Goal: Use online tool/utility: Utilize a website feature to perform a specific function

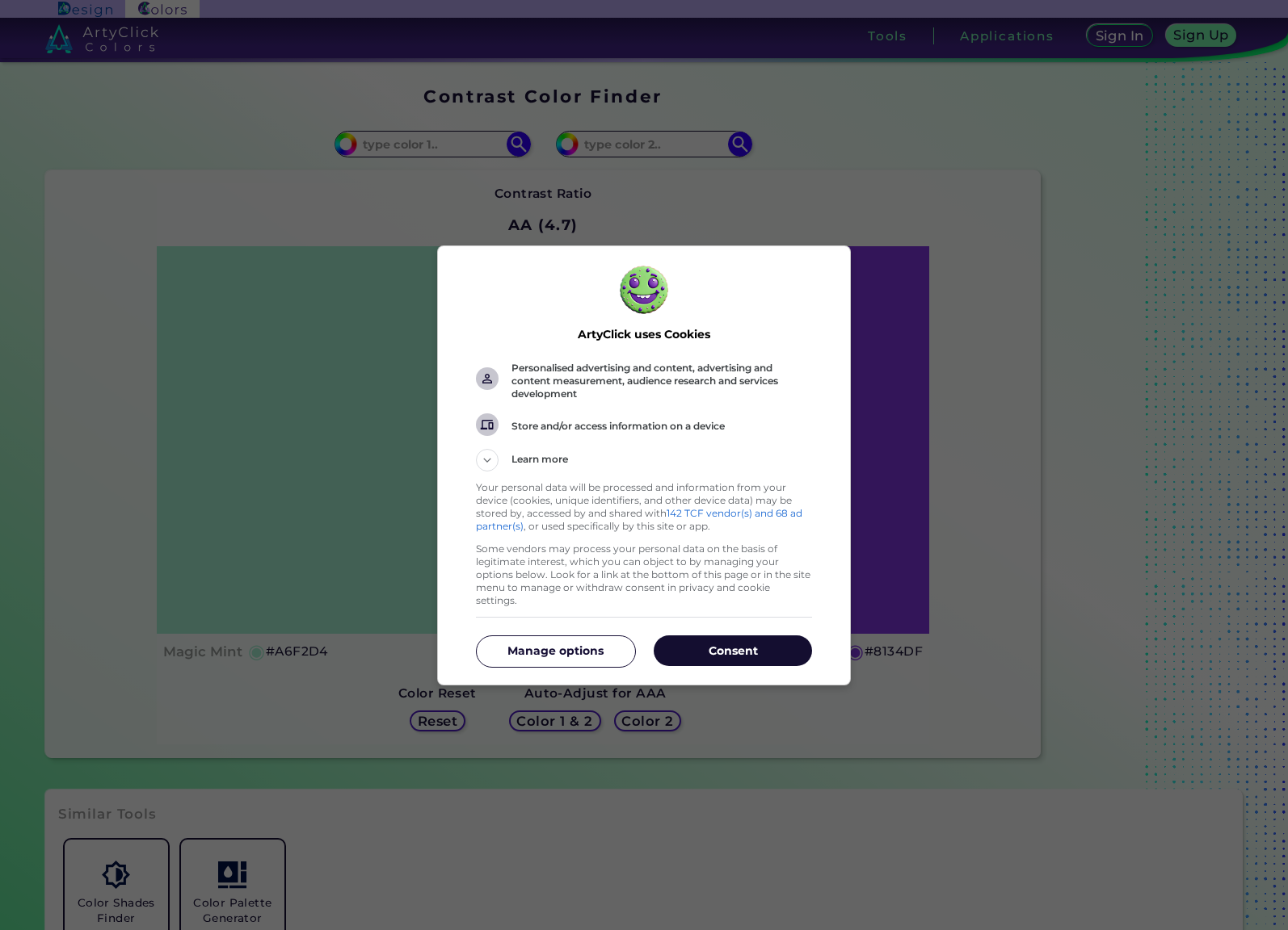
click at [720, 648] on p "Consent" at bounding box center [733, 650] width 159 height 16
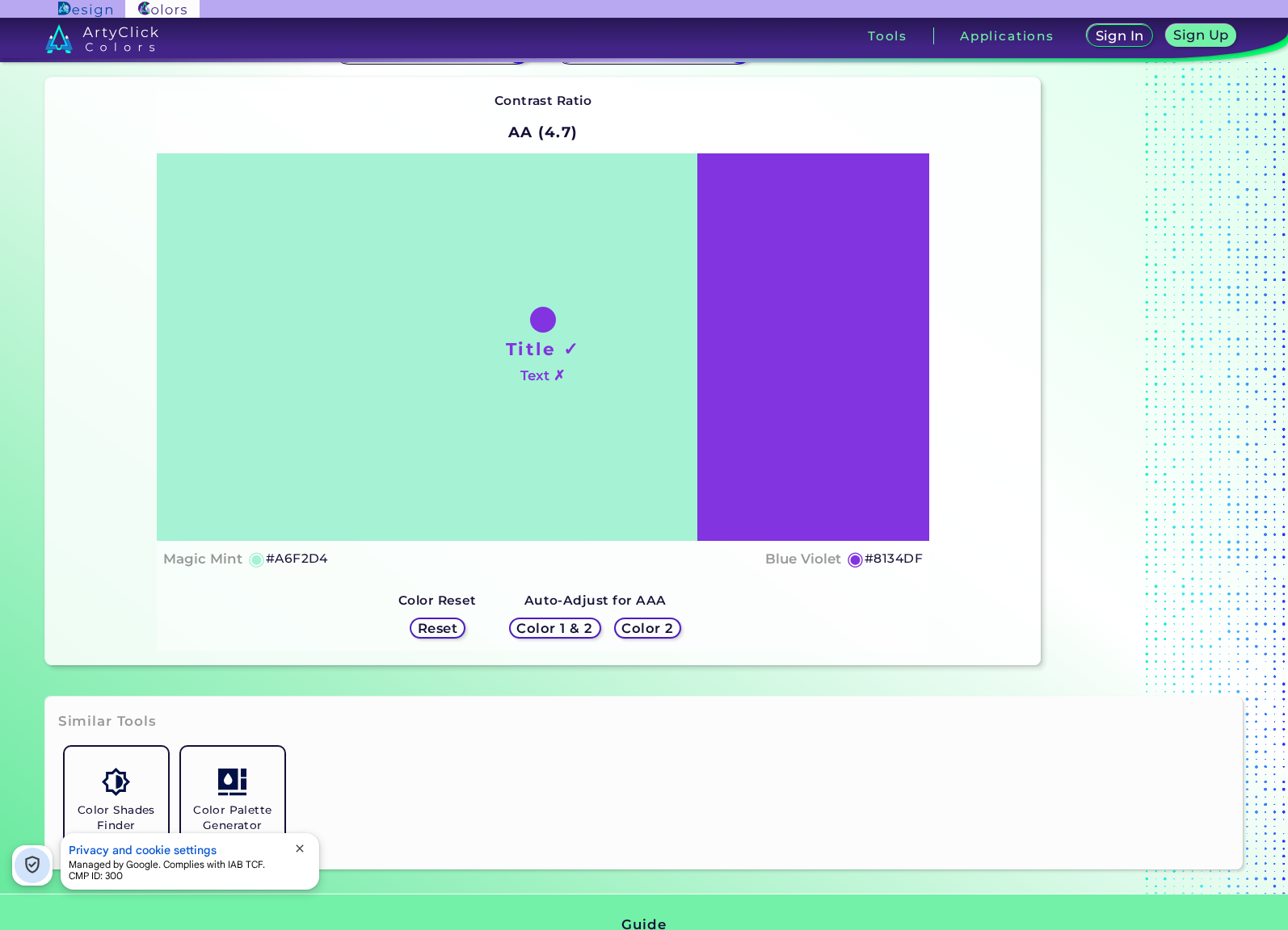
scroll to position [106, 0]
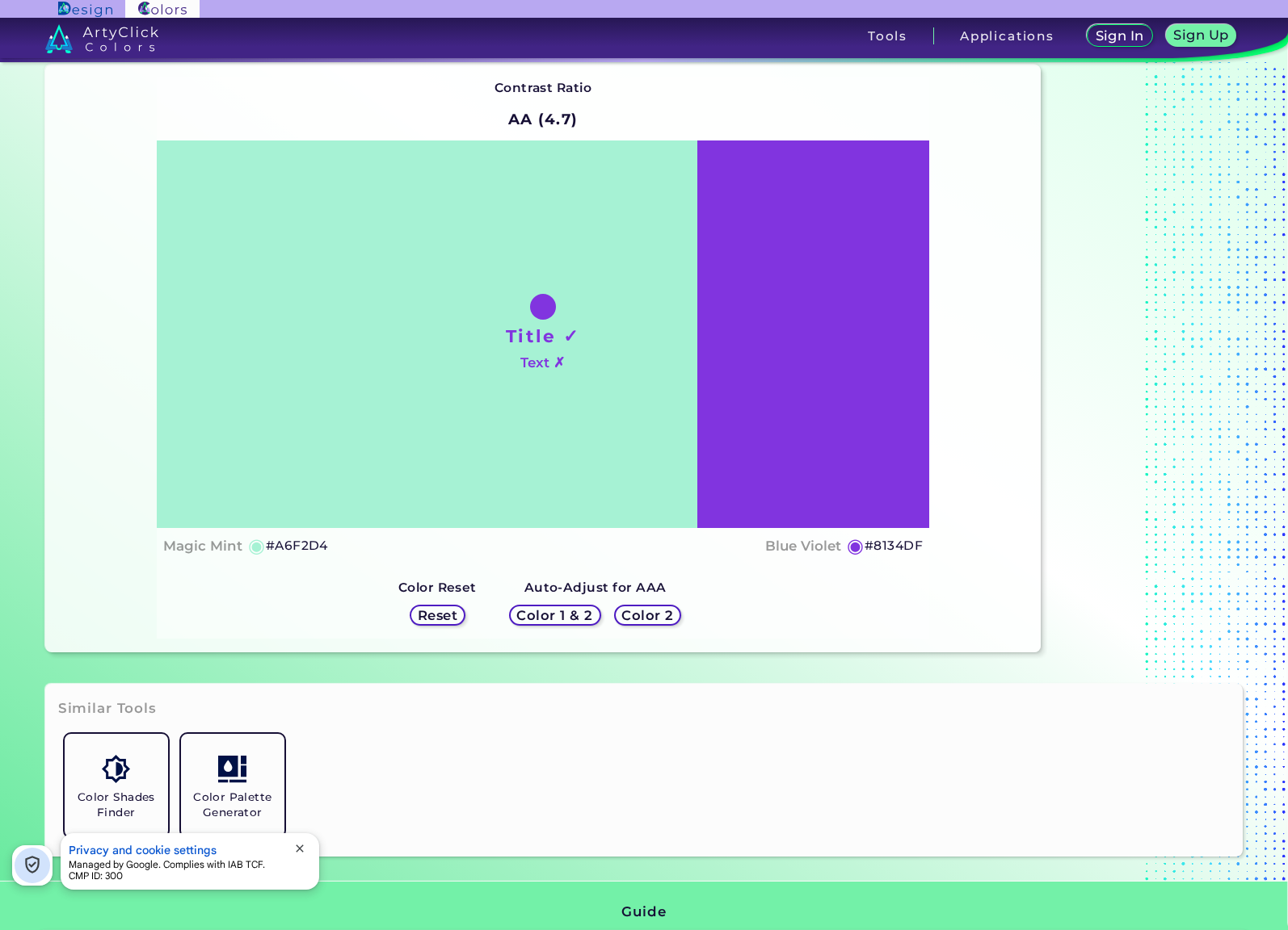
click at [293, 549] on h5 "#A6F2D4" at bounding box center [296, 546] width 62 height 21
click at [303, 545] on h5 "#A6F2D4 copied" at bounding box center [296, 546] width 62 height 21
click at [303, 545] on h5 "#A6F2D4 copied copied" at bounding box center [296, 546] width 62 height 21
copy h5 "A6F2D4 copied copied"
click at [303, 548] on h5 "#A6F2D4 copied copied" at bounding box center [296, 546] width 62 height 21
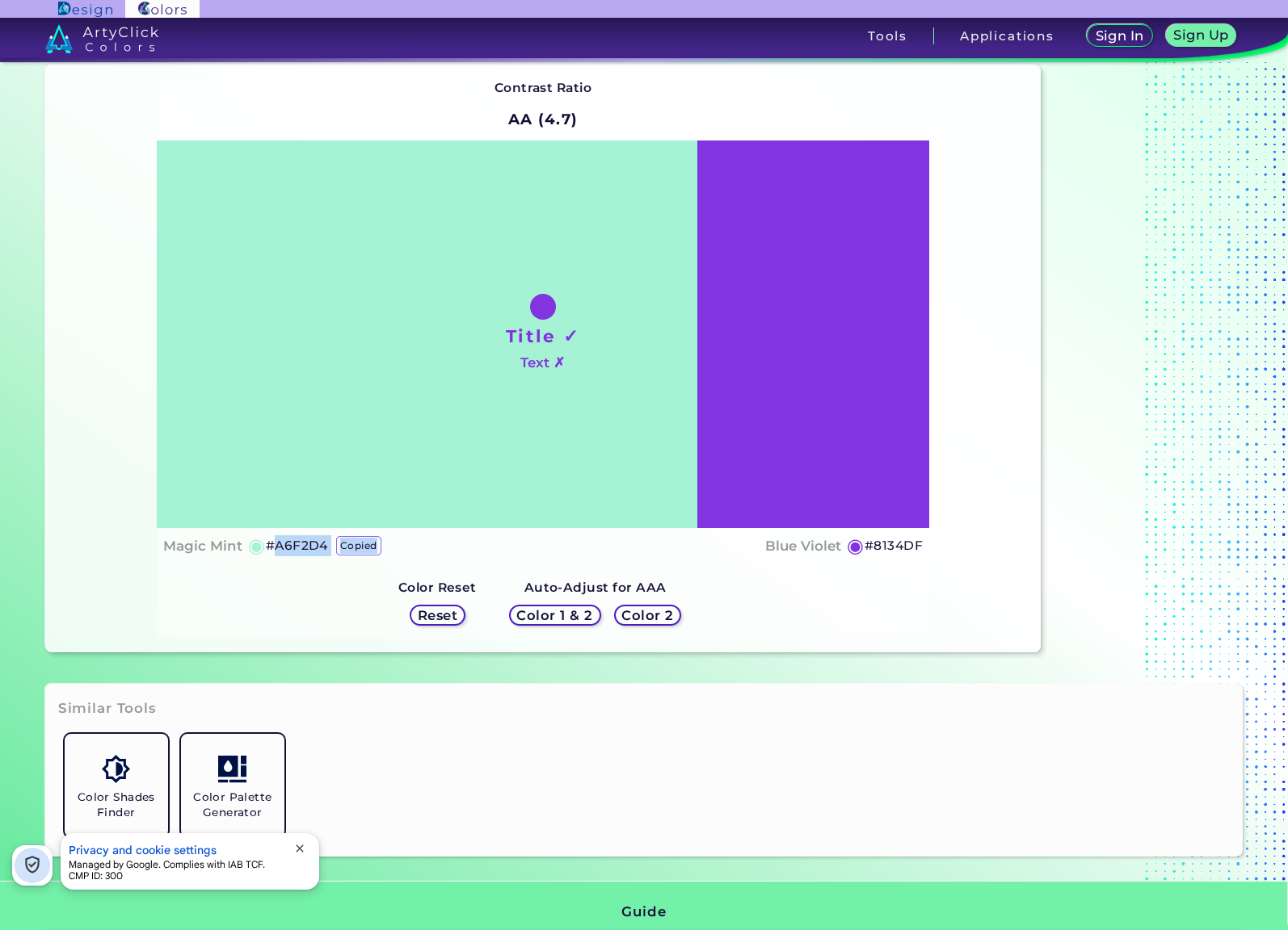
click at [303, 548] on h5 "#A6F2D4 copied copied copied" at bounding box center [296, 546] width 62 height 21
copy h5 "A6F2D4 copied copied copied"
click at [290, 549] on h5 "#A6F2D4" at bounding box center [296, 546] width 62 height 21
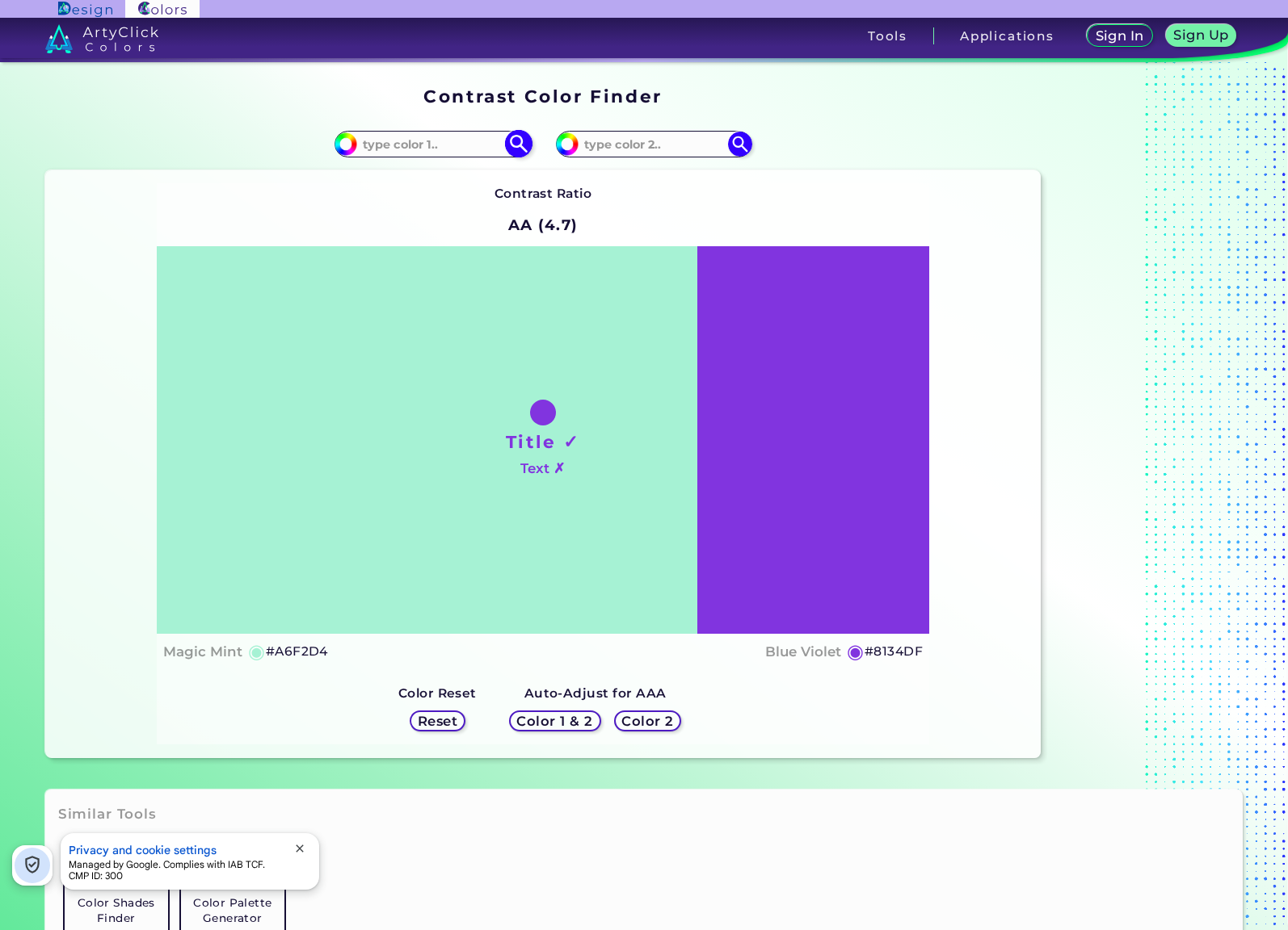
click at [415, 142] on input at bounding box center [432, 144] width 150 height 22
paste input "#A6F2D4"
click at [522, 146] on img at bounding box center [518, 143] width 28 height 28
click at [379, 143] on input "#A6F2D4" at bounding box center [432, 144] width 150 height 22
click at [435, 146] on input "#A6F2D4" at bounding box center [432, 144] width 150 height 22
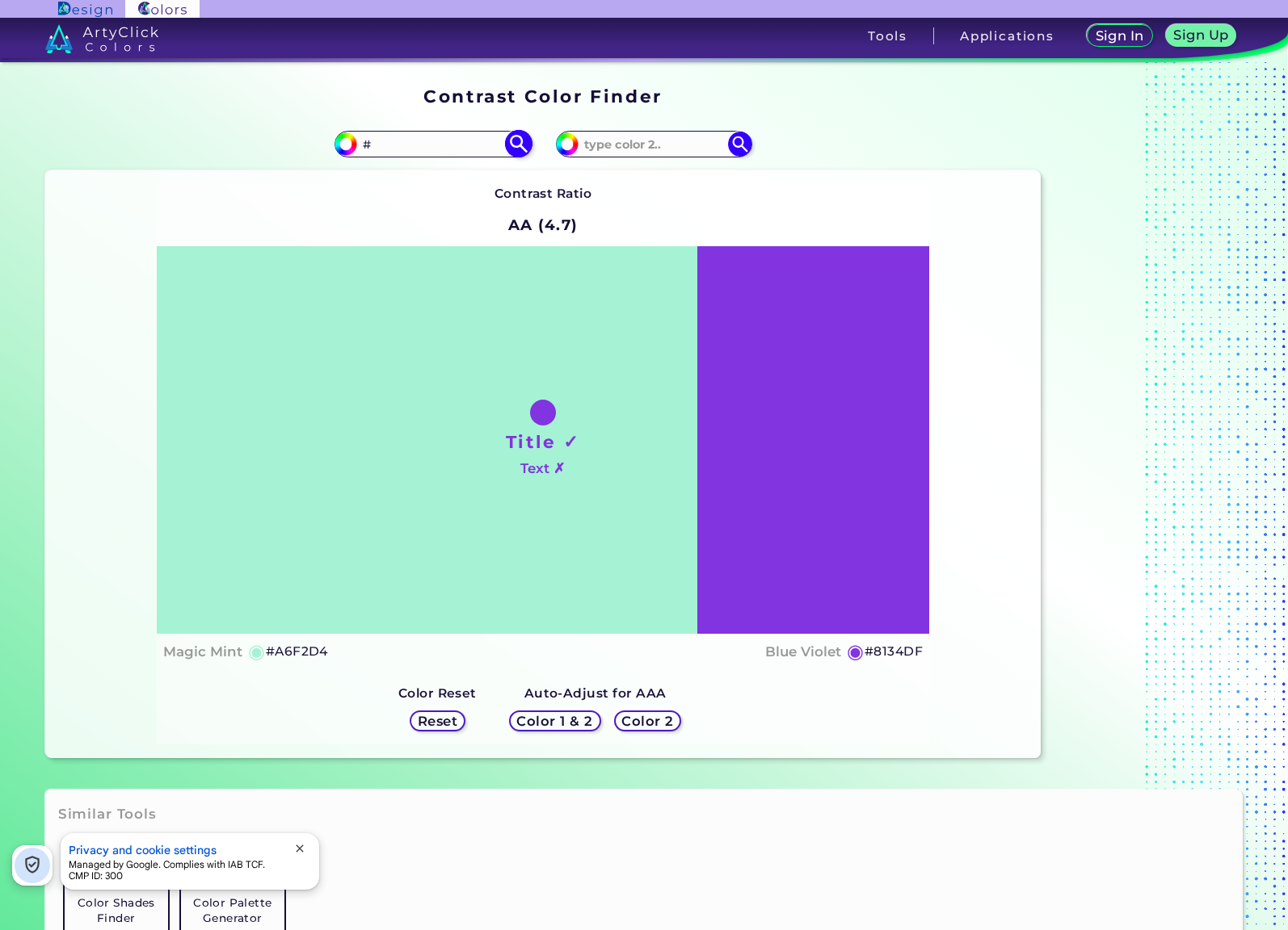
paste input "74197B"
type input "#74197B"
type input "#74197b"
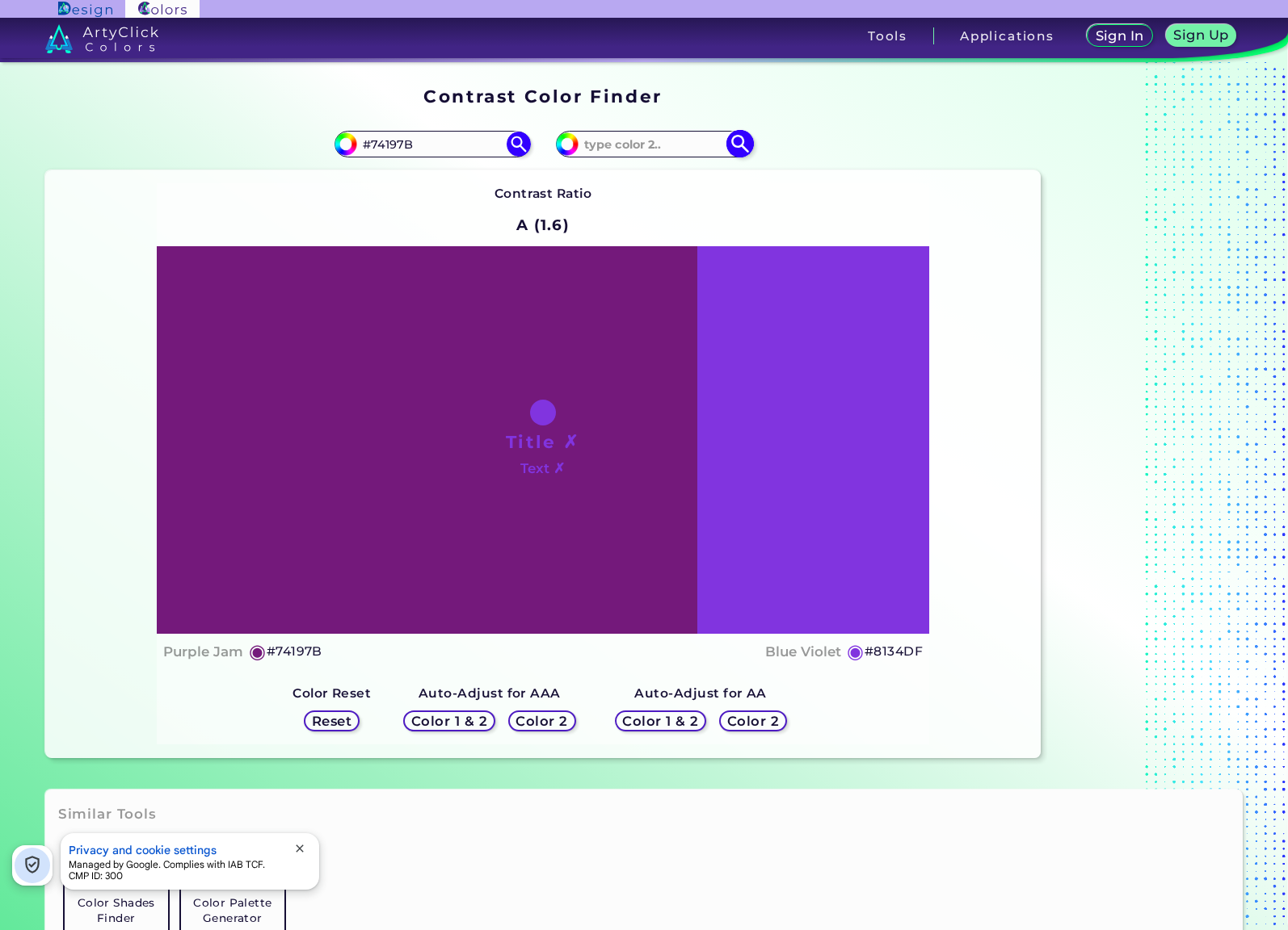
click at [617, 148] on input at bounding box center [654, 144] width 150 height 22
paste input "EFC3F3"
type input "EFC3F3"
click at [733, 142] on img at bounding box center [739, 143] width 28 height 28
type input "#efc3f3"
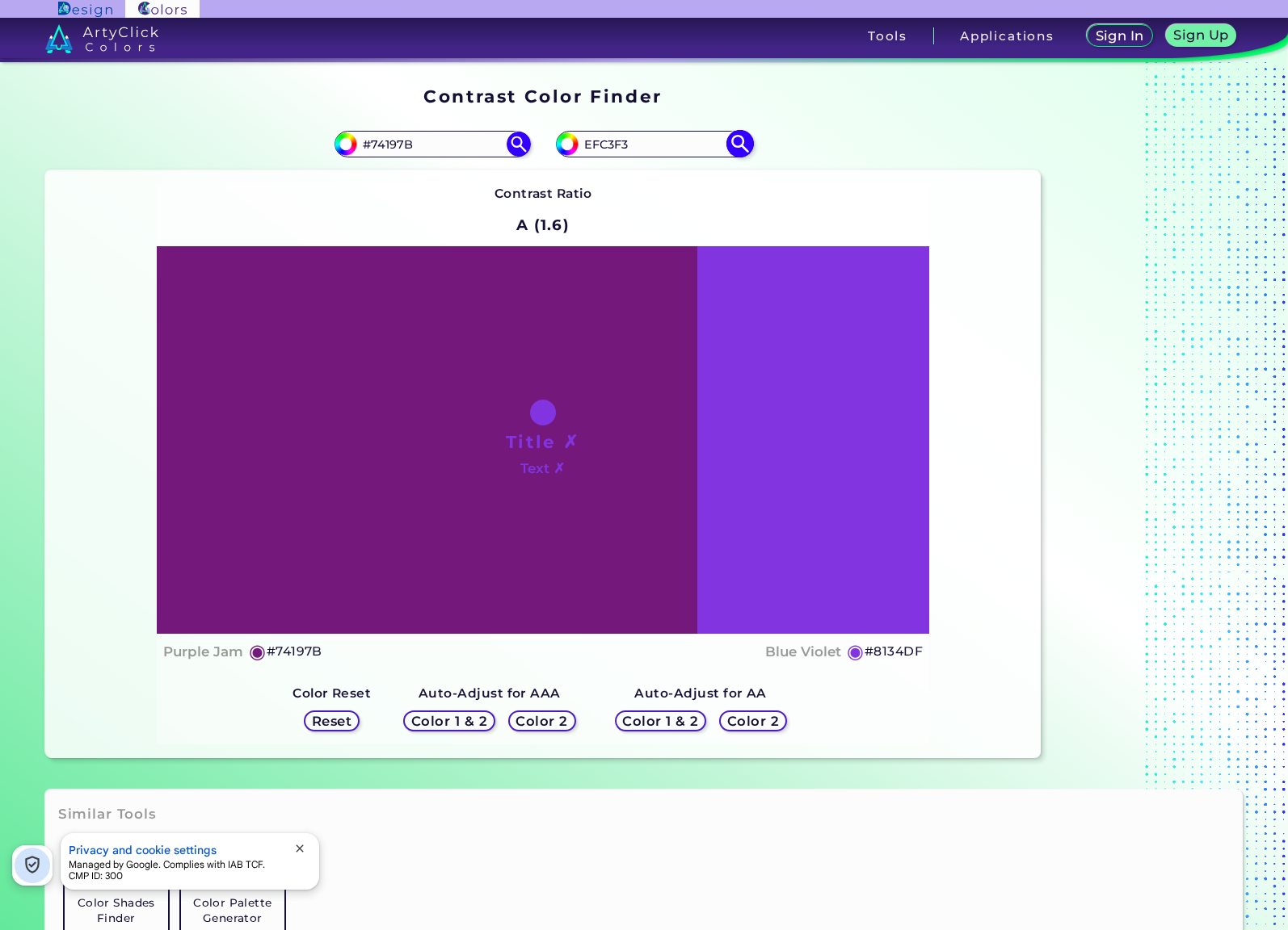
type input "#EFC3F3"
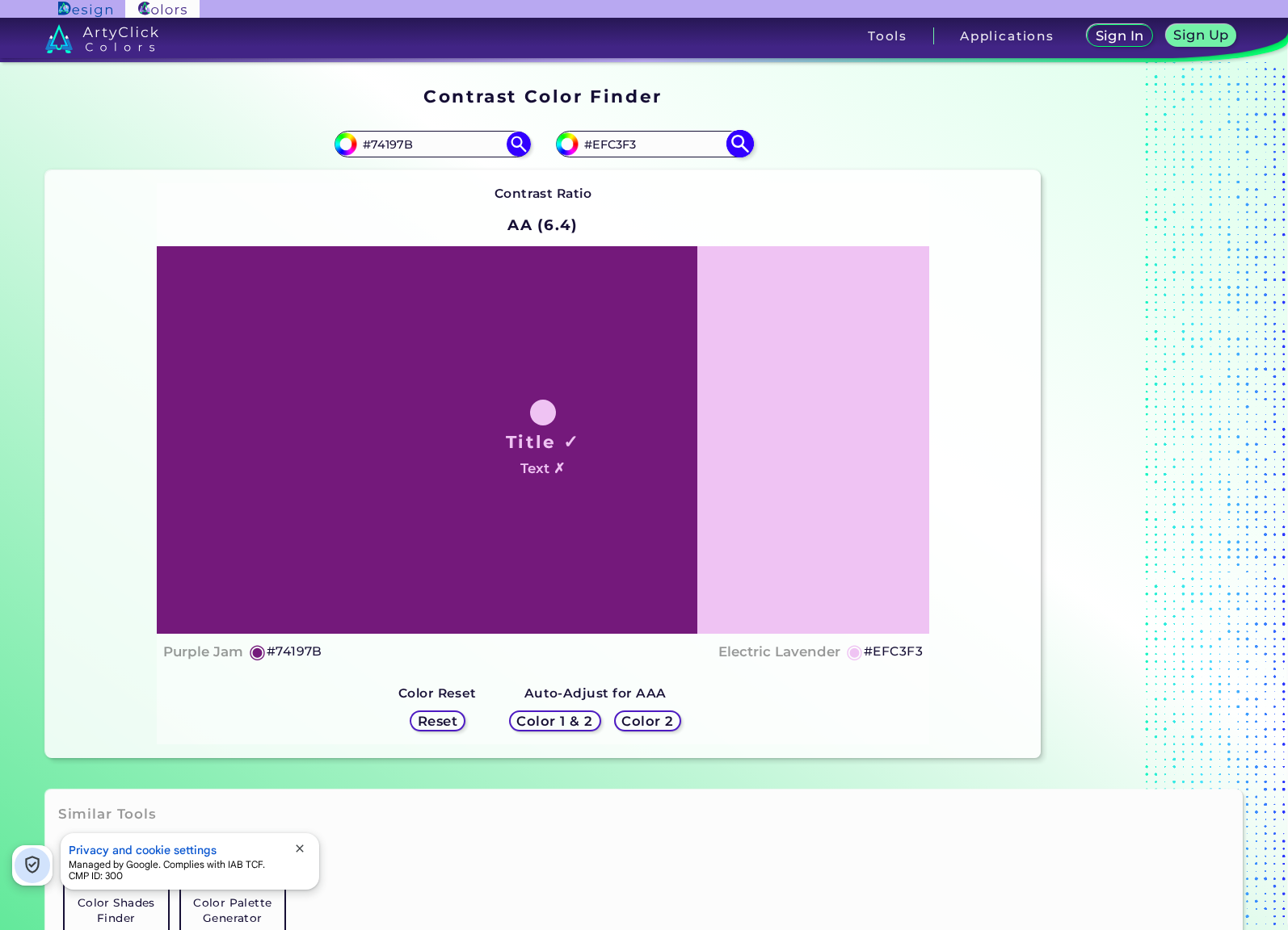
click at [641, 144] on input "#EFC3F3" at bounding box center [654, 144] width 150 height 22
click at [656, 144] on input "#EFC3F3" at bounding box center [654, 144] width 150 height 22
drag, startPoint x: 656, startPoint y: 145, endPoint x: 593, endPoint y: 147, distance: 63.0
click at [593, 147] on input "#EFC3F3" at bounding box center [654, 144] width 150 height 22
click at [413, 142] on input "#74197B" at bounding box center [432, 144] width 150 height 22
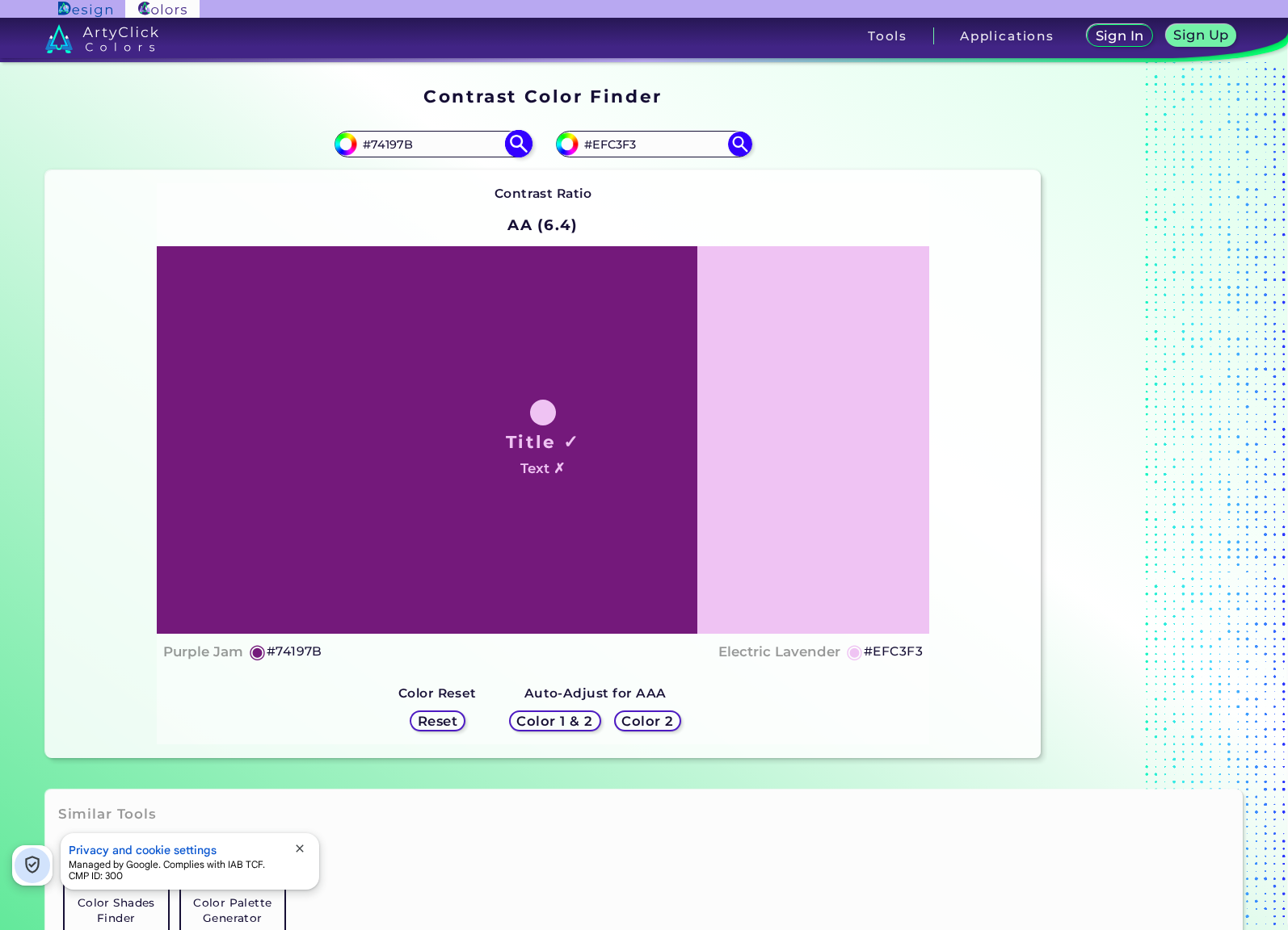
drag, startPoint x: 434, startPoint y: 142, endPoint x: 374, endPoint y: 143, distance: 60.0
click at [374, 143] on input "#74197B" at bounding box center [432, 144] width 150 height 22
paste input "EFC3F3"
type input "#EFC3F3"
type input "#efc3f3"
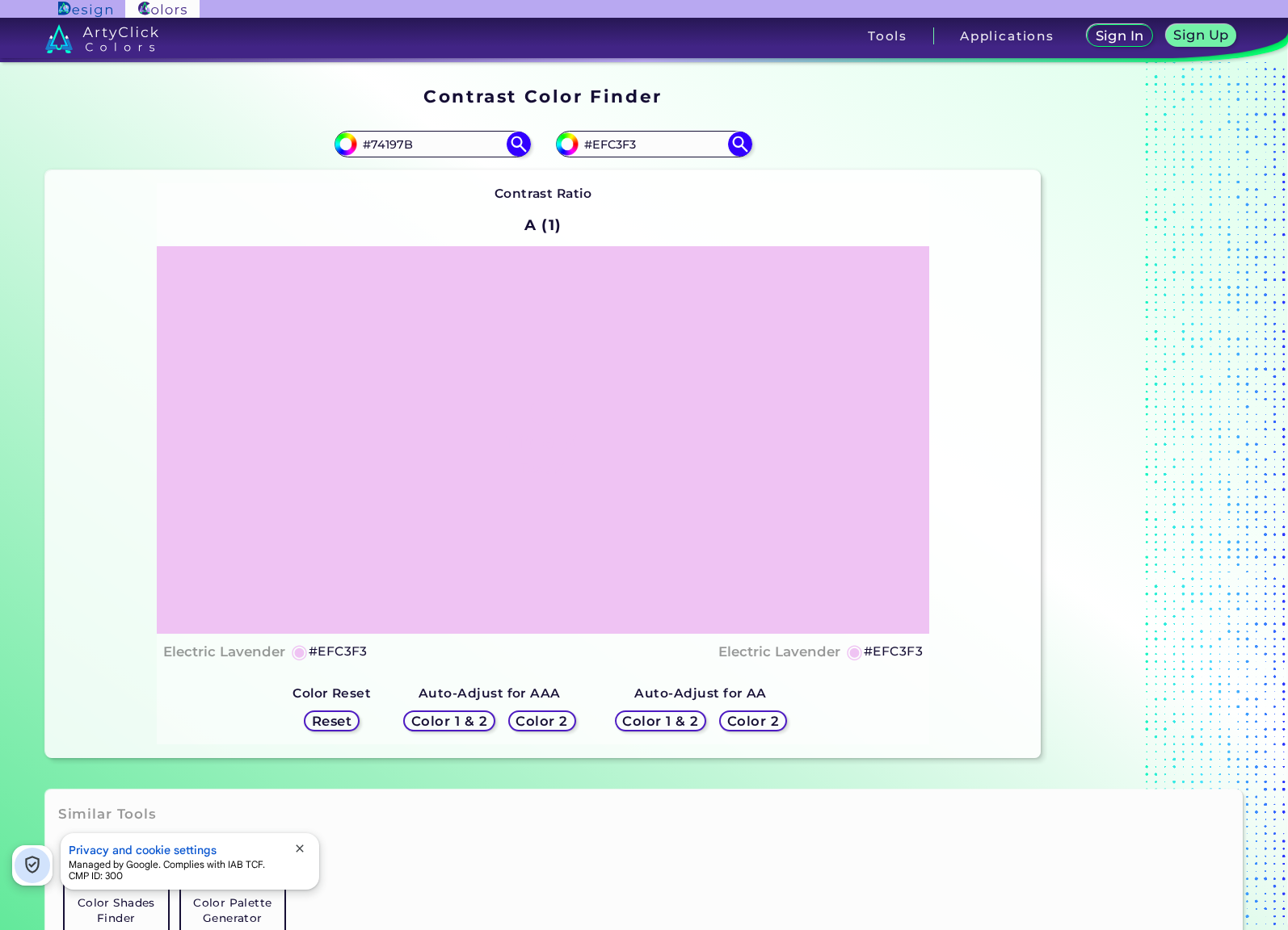
click at [406, 219] on div "Contrast Ratio A (1) Title ✗ Text ✗ Electric Lavender ◉ #EFC3F3 ◉" at bounding box center [543, 464] width 772 height 561
type input "#"
click at [114, 368] on div "Contrast Ratio A (1) Title ✗ Text ✗ Electric Lavender ◉ #EFC3F3 Electric Lavend…" at bounding box center [543, 464] width 995 height 588
click at [635, 141] on input "#EFC3F3" at bounding box center [654, 144] width 150 height 22
drag, startPoint x: 650, startPoint y: 144, endPoint x: 594, endPoint y: 145, distance: 56.0
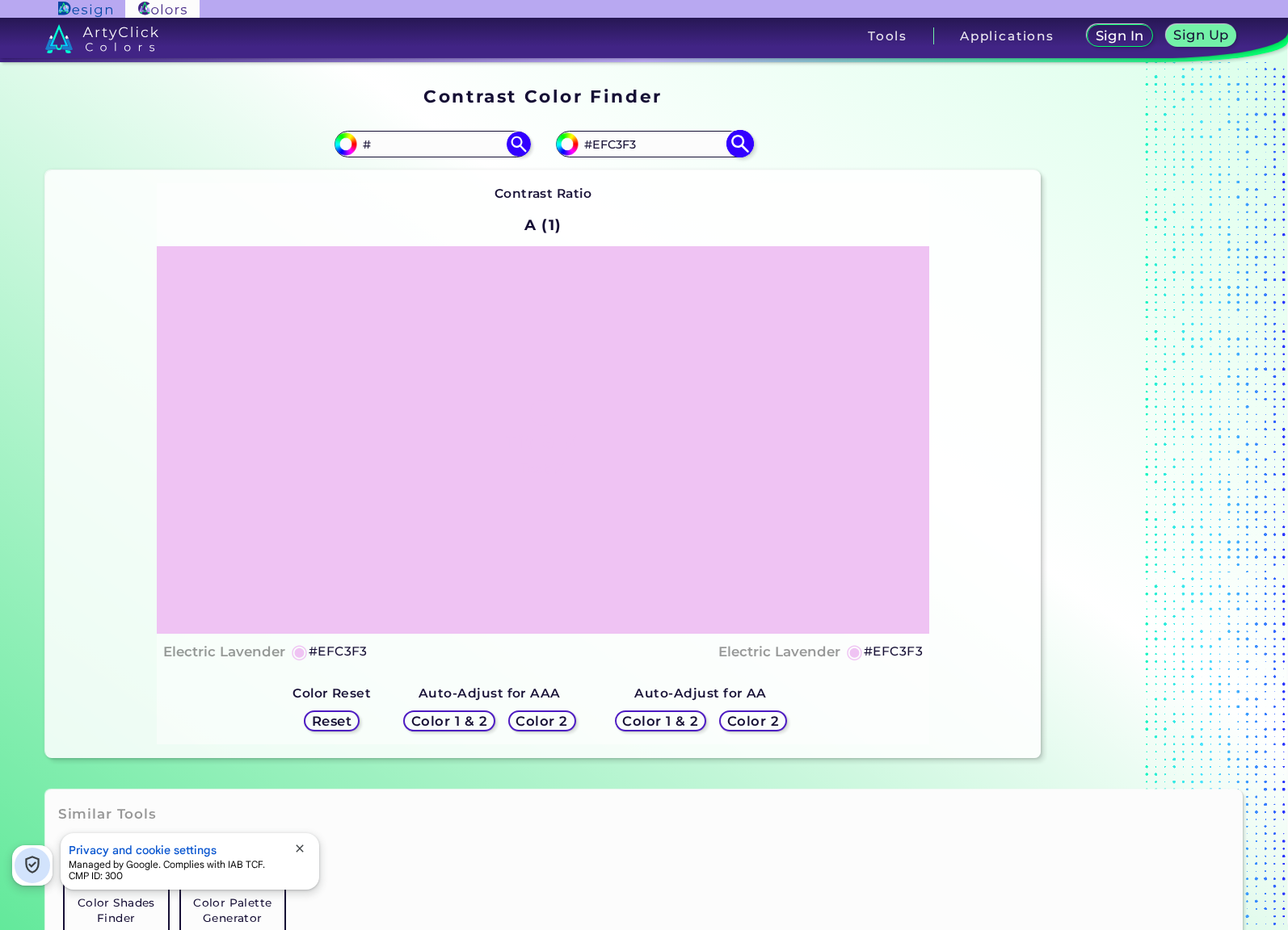
click at [594, 145] on input "#EFC3F3" at bounding box center [654, 144] width 150 height 22
paste input "6EA7FD"
type input "#6EA7FD"
type input "#6ea7fd"
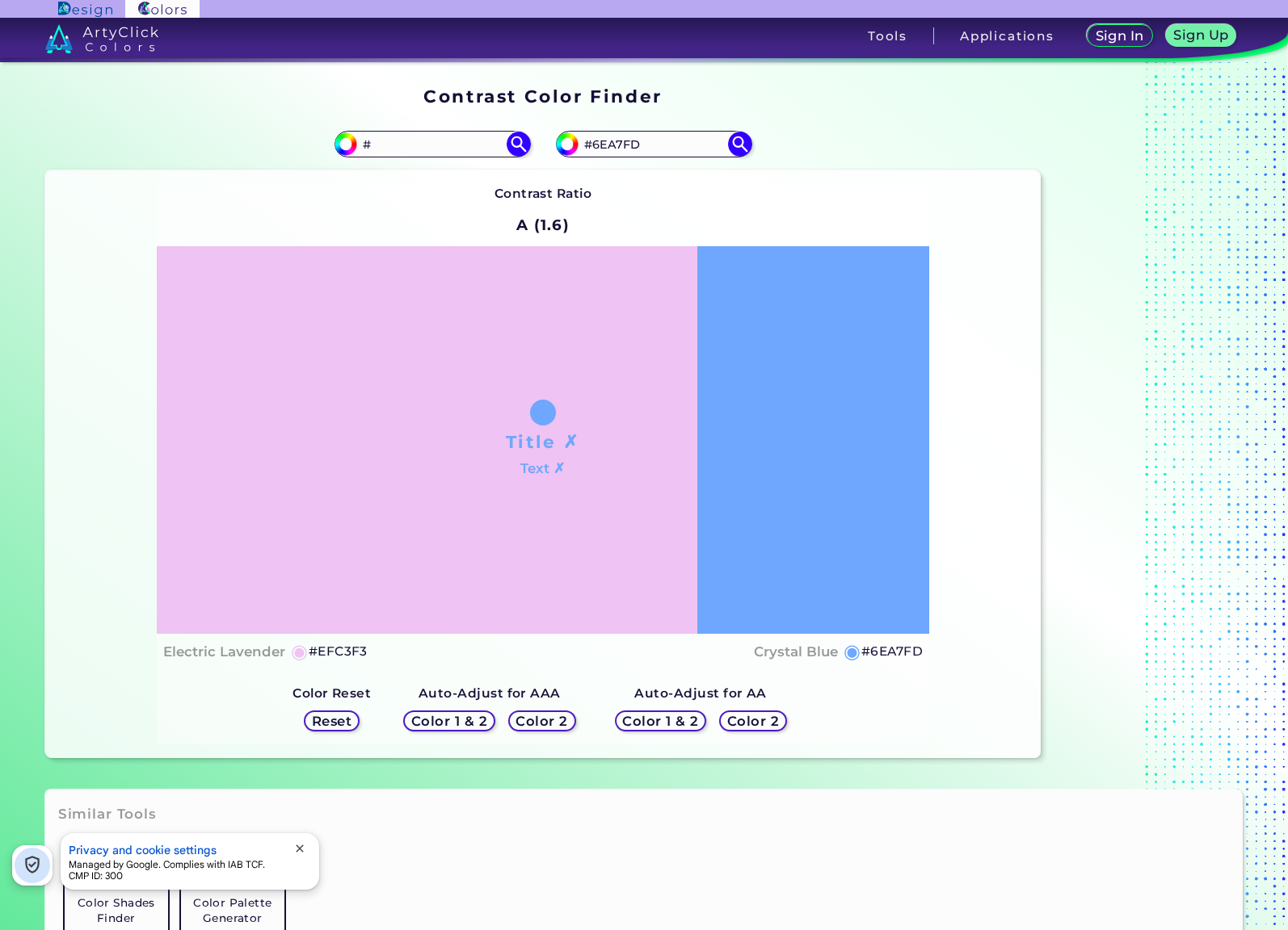
click at [1054, 776] on section "Contrast Color Finder Contrast Color Finder #efc3f3 # #6ea7fd #6EA7FD" at bounding box center [644, 422] width 1288 height 721
click at [350, 657] on h5 "#EFC3F3" at bounding box center [338, 651] width 59 height 21
click at [440, 146] on input "#" at bounding box center [432, 144] width 150 height 22
paste input "#EFC3F3"
click at [424, 148] on input "##EFC3F3" at bounding box center [432, 144] width 150 height 22
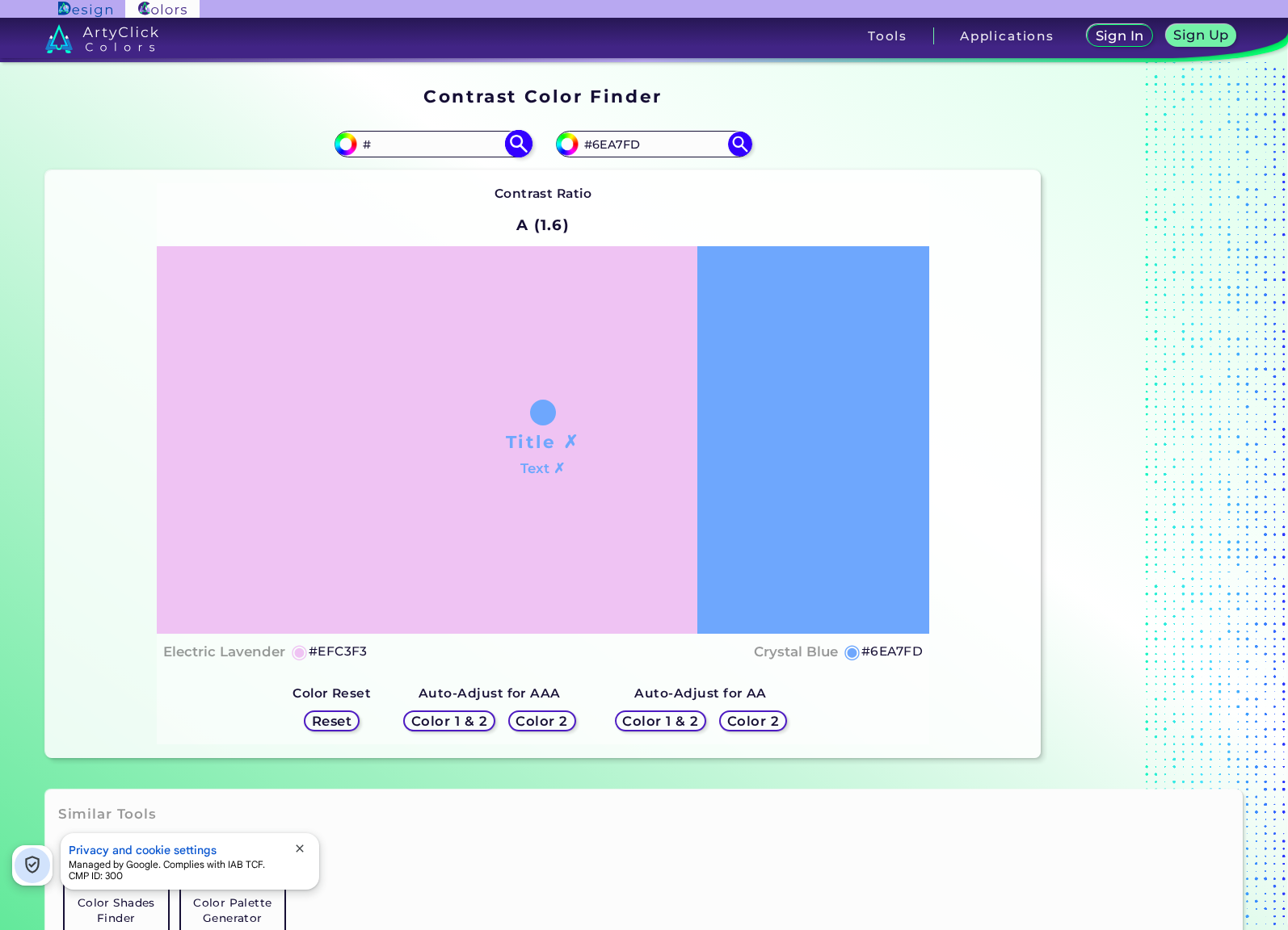
paste input "EFC3F3"
click at [102, 480] on div "Contrast Ratio A (1.6) Title ✗ Text ✗ Electric Lavender ◉ #EFC3F3 Crystal Blue ◉" at bounding box center [543, 464] width 995 height 588
click at [643, 143] on input "#6EA7FD" at bounding box center [654, 144] width 150 height 22
drag, startPoint x: 650, startPoint y: 148, endPoint x: 594, endPoint y: 148, distance: 56.0
click at [594, 148] on input "#6EA7FD" at bounding box center [654, 144] width 150 height 22
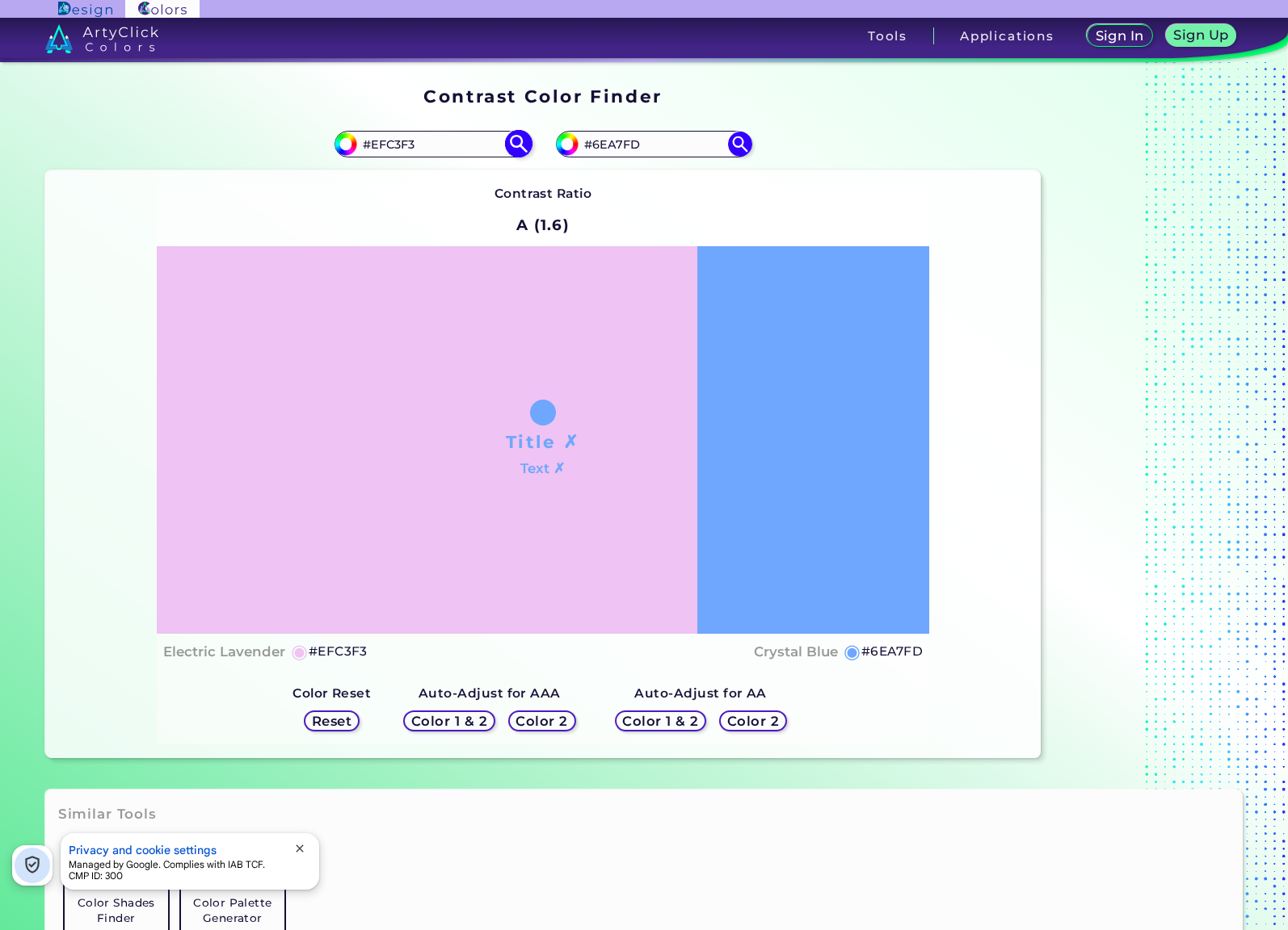
click at [422, 144] on input "#EFC3F3" at bounding box center [432, 144] width 150 height 22
paste input "6EA7FD"
type input "#6EA7FD"
type input "#6ea7fd"
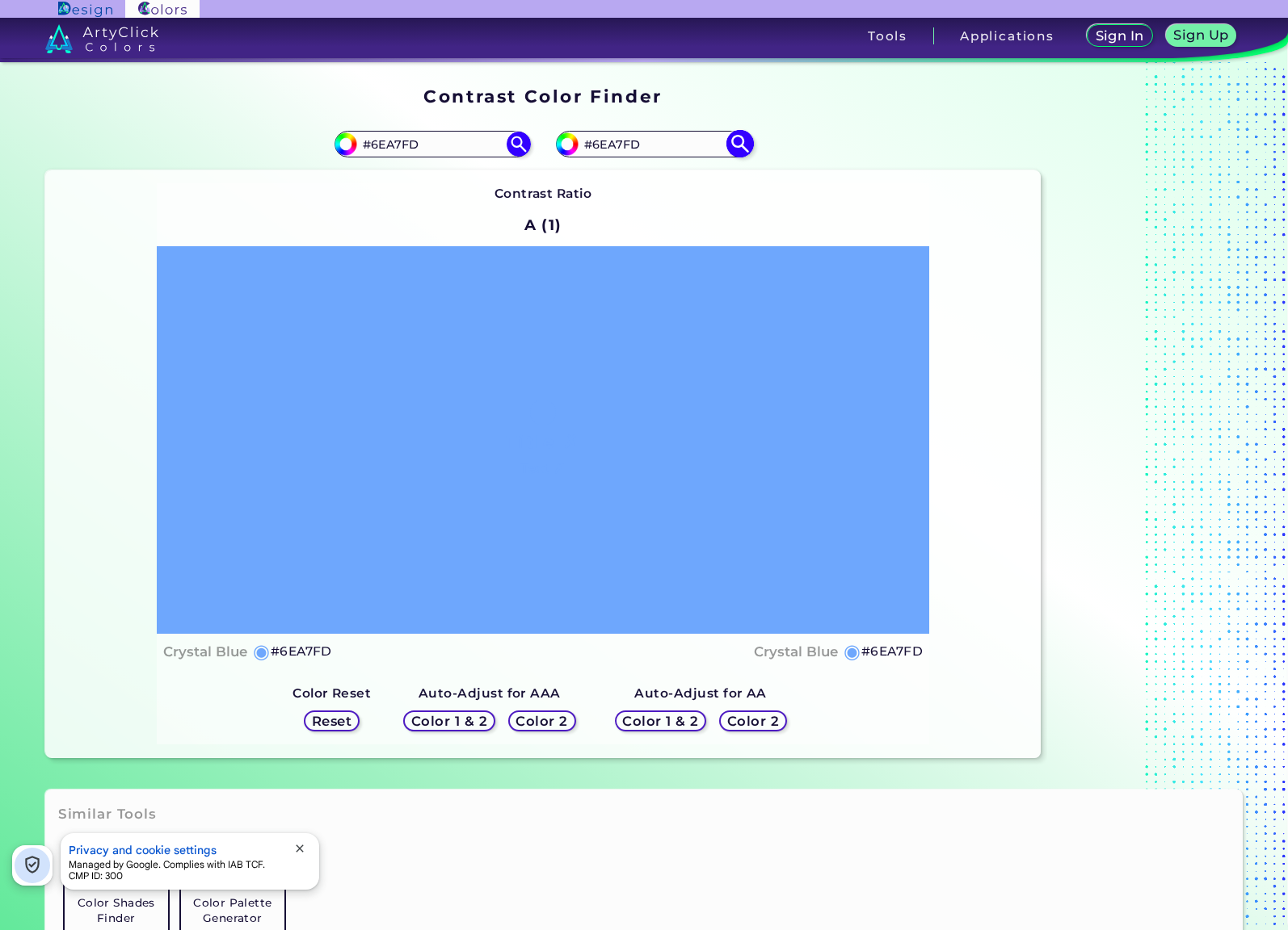
click at [650, 149] on input "#6EA7FD" at bounding box center [654, 144] width 150 height 22
paste input "D6F2ED"
type input "#D6F2ED"
type input "#d6f2ed"
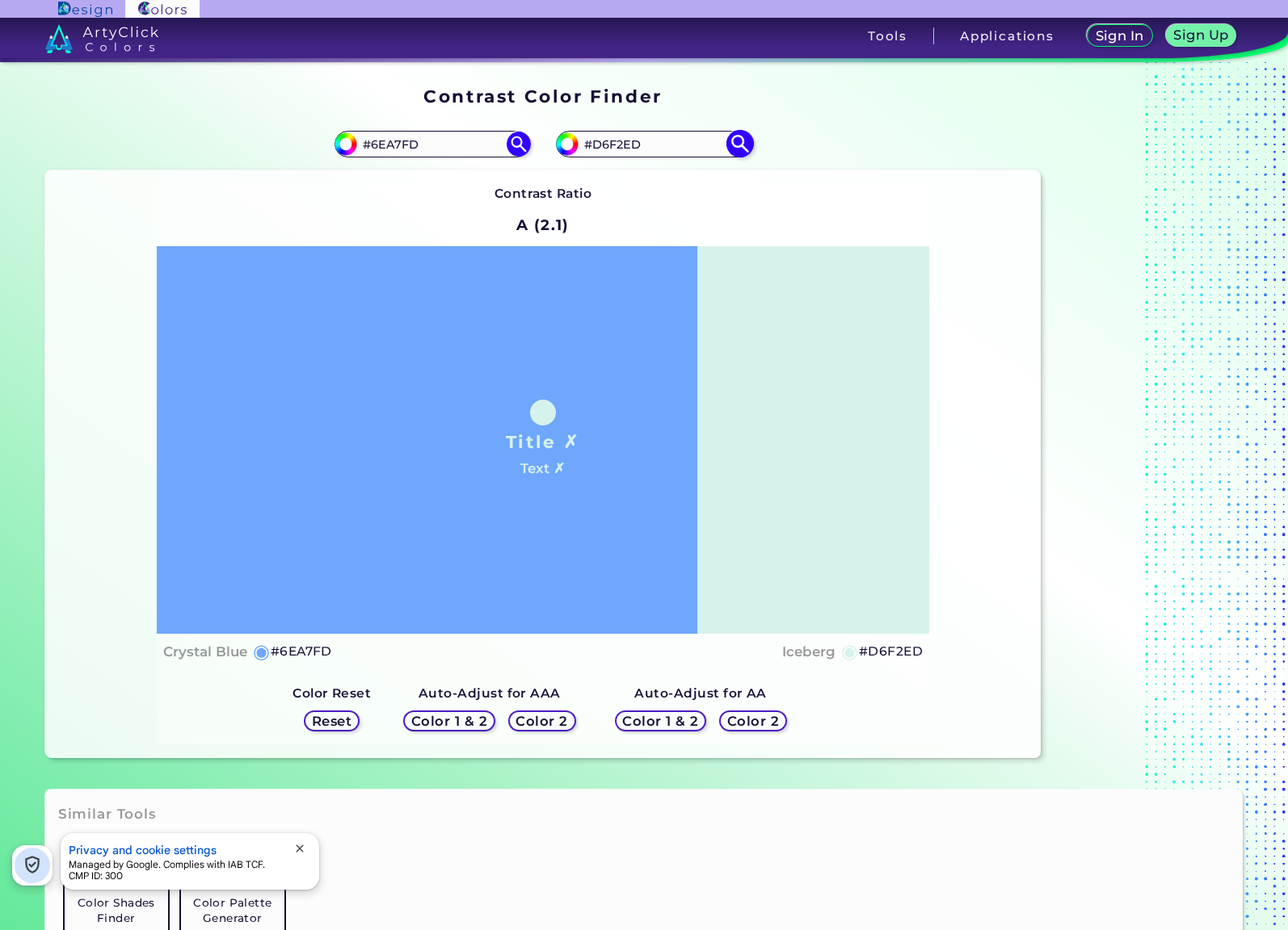
drag, startPoint x: 650, startPoint y: 143, endPoint x: 596, endPoint y: 146, distance: 54.1
click at [596, 146] on input "#D6F2ED" at bounding box center [654, 144] width 150 height 22
click at [423, 147] on input "#6EA7FD" at bounding box center [432, 144] width 150 height 22
paste input "D6F2ED"
type input "#D6F2ED"
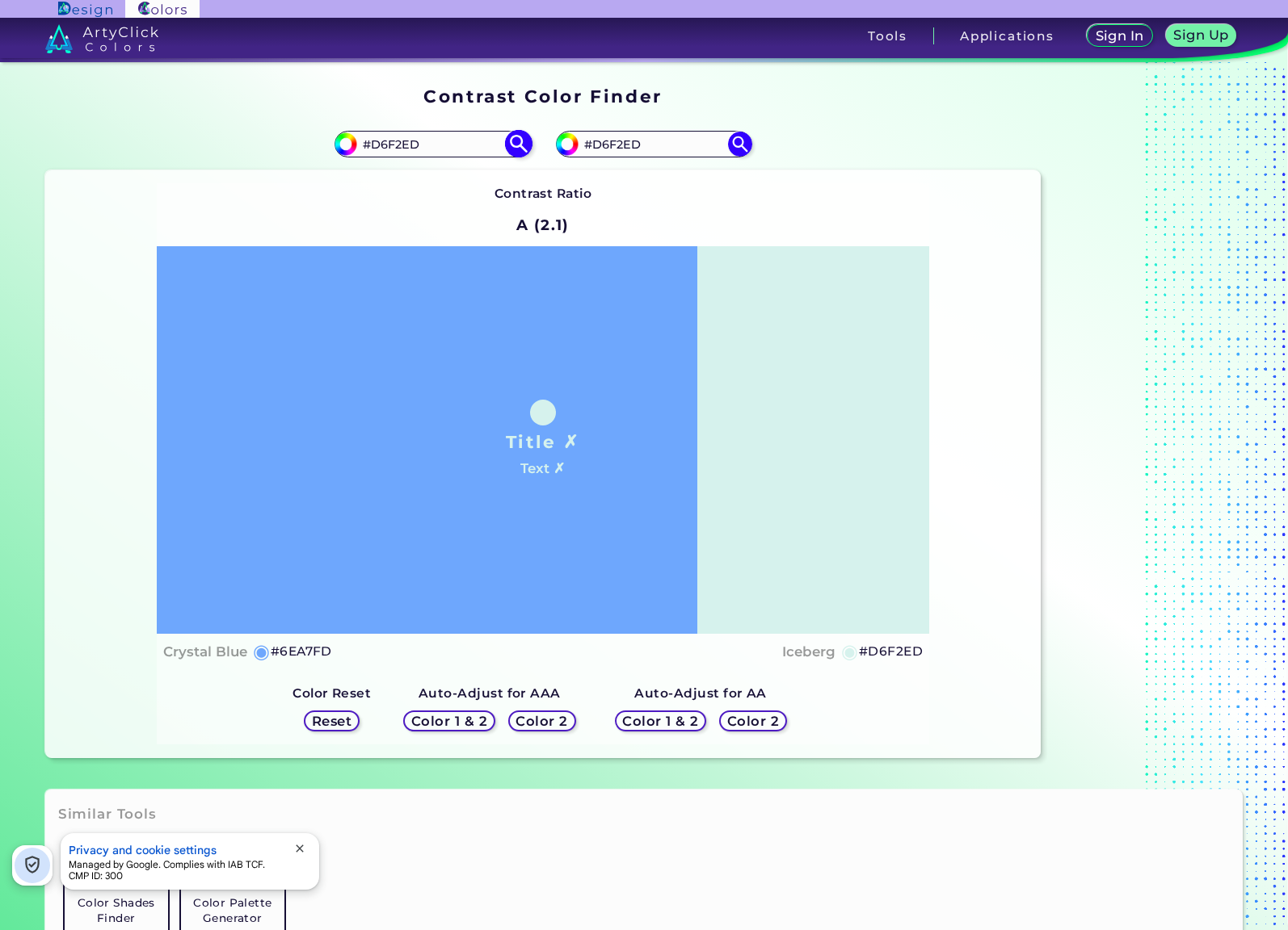
type input "#d6f2ed"
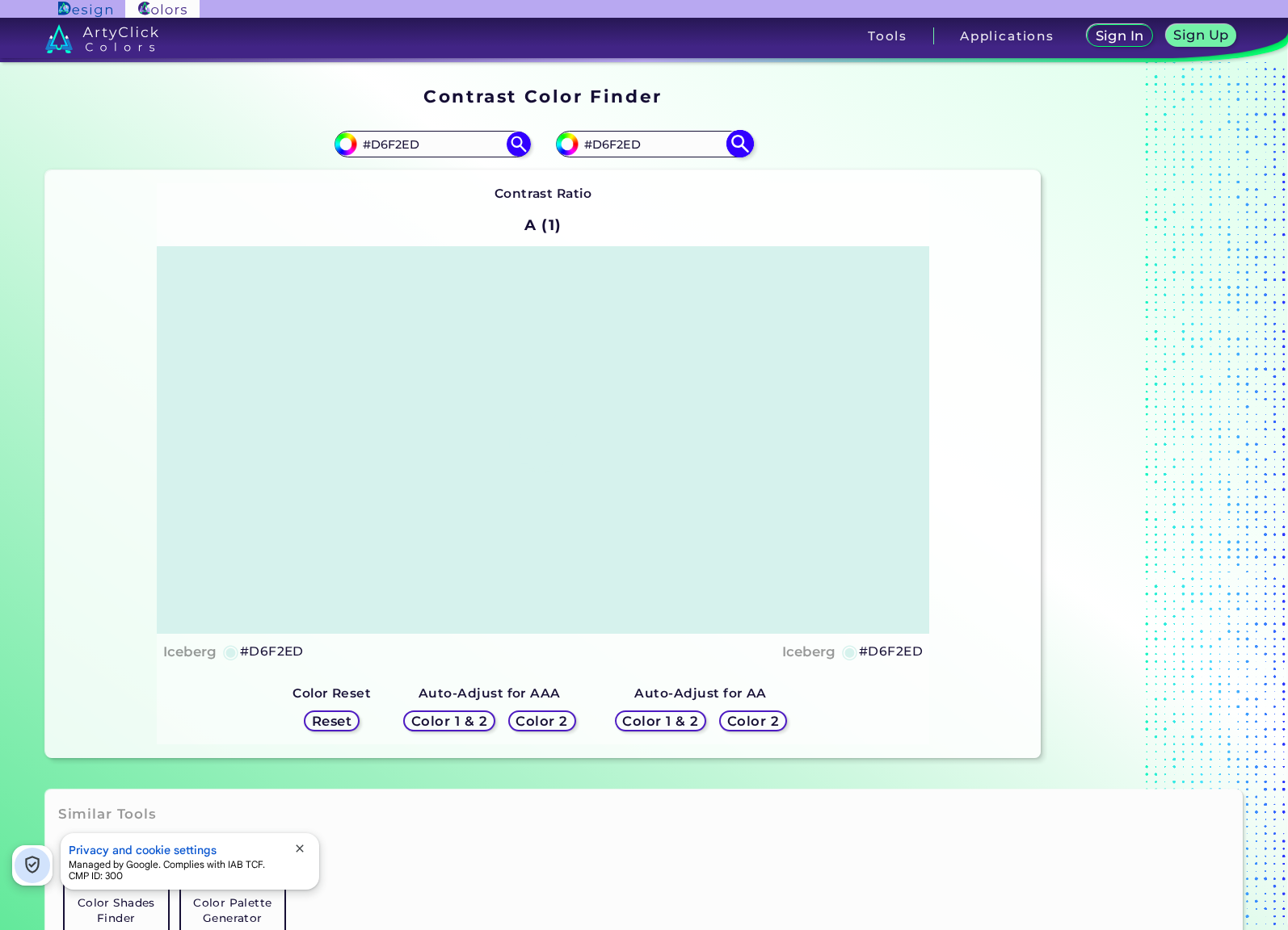
click at [678, 143] on input "#D6F2ED" at bounding box center [654, 144] width 150 height 22
paste input "3AB9A3"
type input "#3AB9A3"
type input "#3ab9a3"
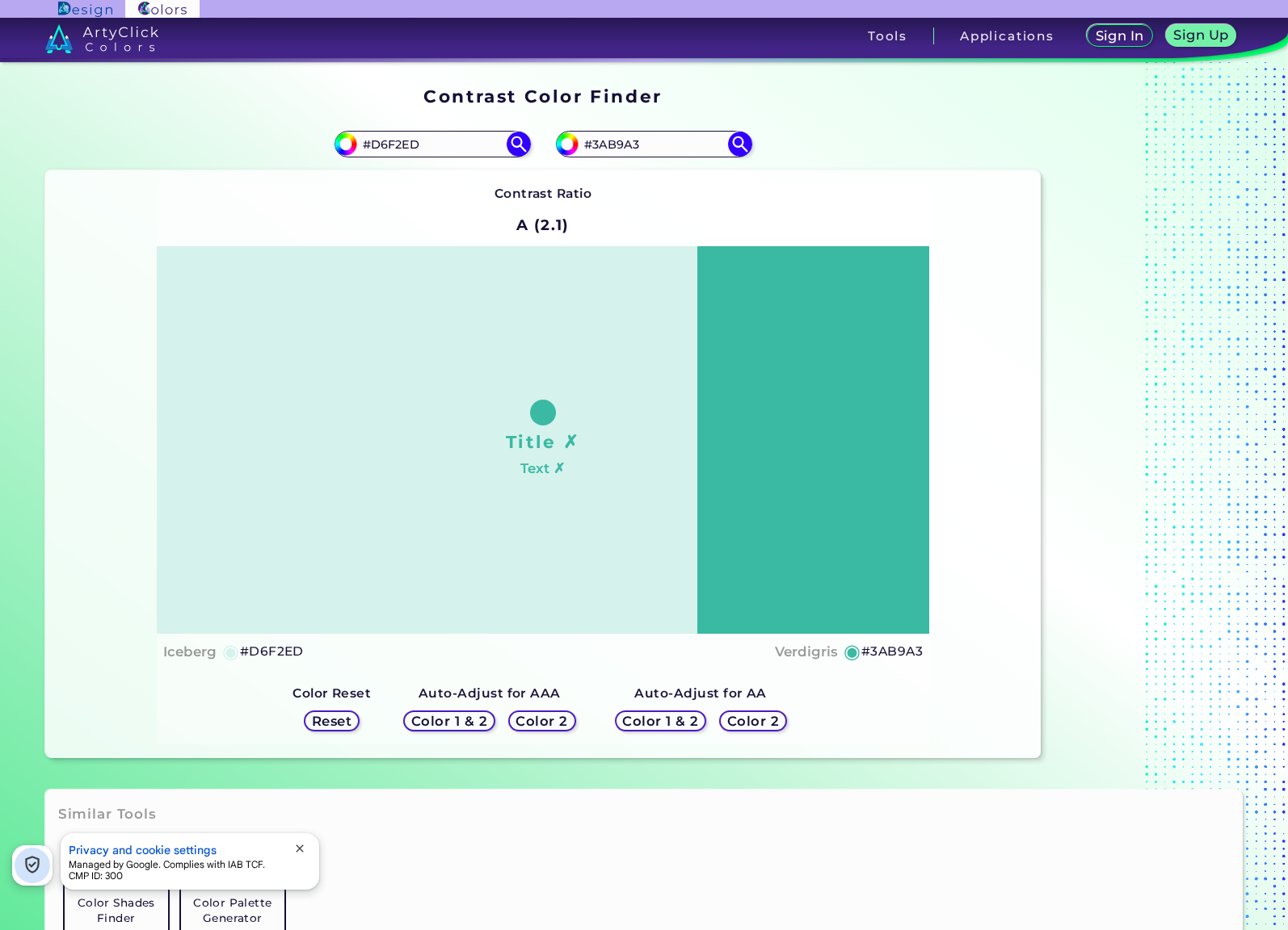
click at [987, 721] on div "Contrast Ratio A (2.1) Title ✗ Text ✗ Iceberg ◉ #D6F2ED Verdigris ◉ #3AB9A3 Col…" at bounding box center [543, 464] width 995 height 588
click at [672, 720] on h5 "Color 1 & 2" at bounding box center [661, 722] width 68 height 12
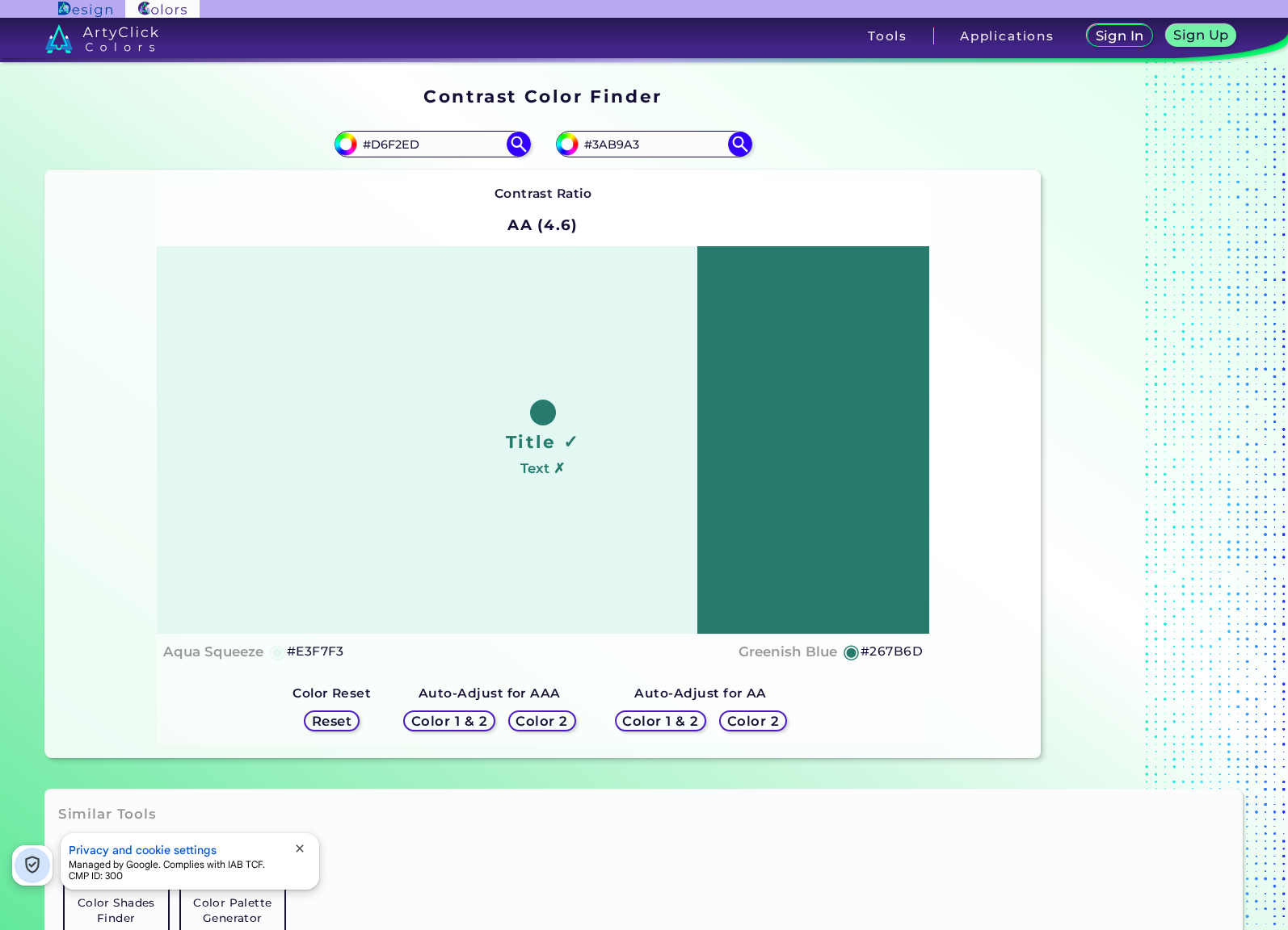
click at [61, 43] on img at bounding box center [102, 38] width 114 height 29
